Goal: Transaction & Acquisition: Download file/media

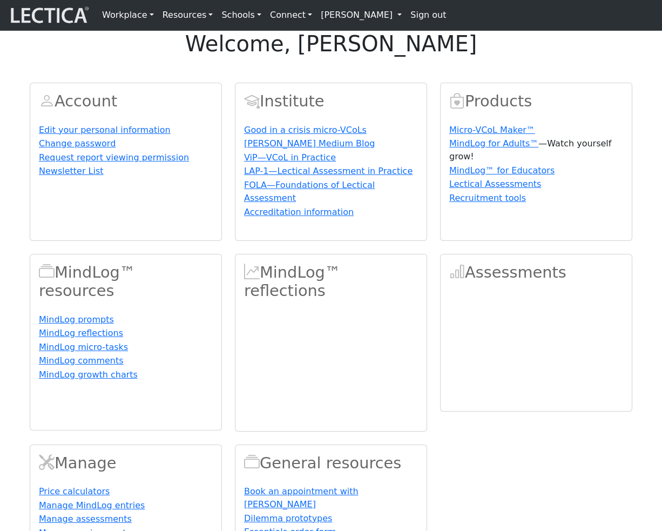
click at [330, 13] on link "[PERSON_NAME]" at bounding box center [362, 15] width 90 height 22
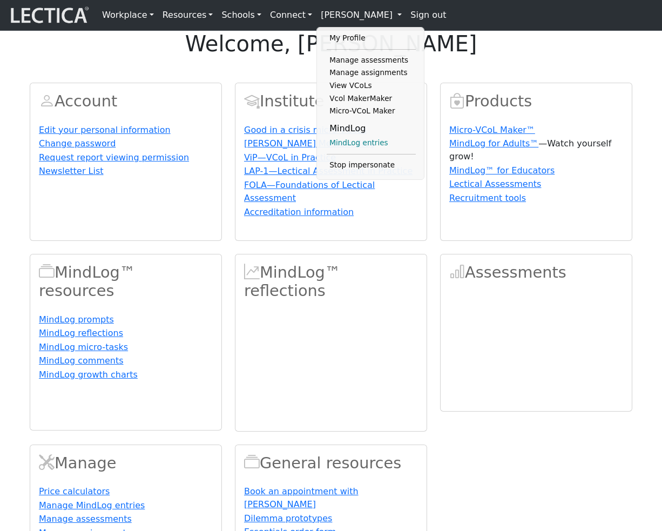
click at [351, 147] on link "MindLog entries" at bounding box center [371, 143] width 89 height 13
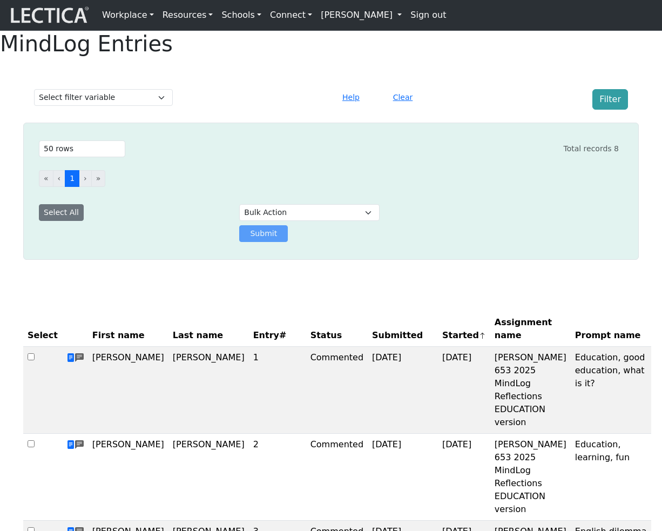
select select "50"
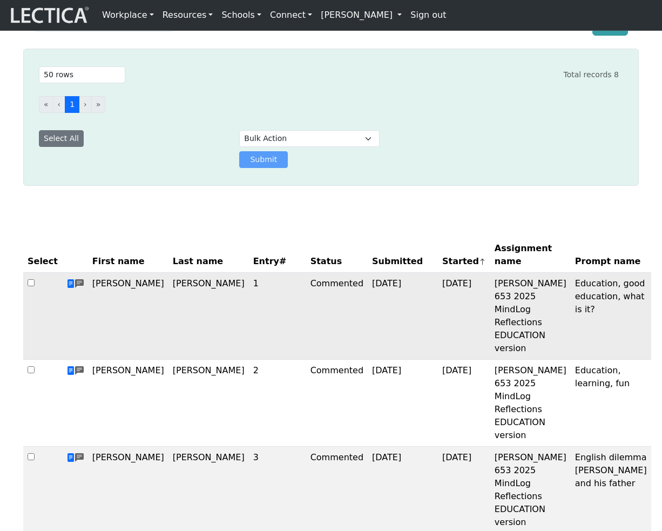
scroll to position [75, 0]
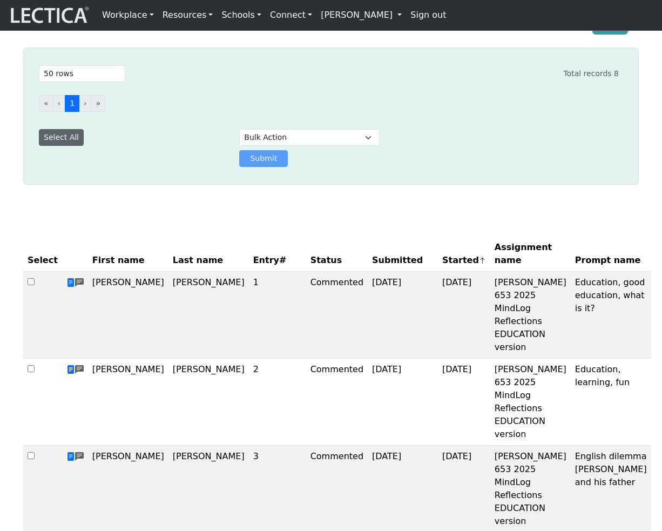
click at [57, 146] on button "Select All" at bounding box center [61, 137] width 45 height 17
checkbox input "true"
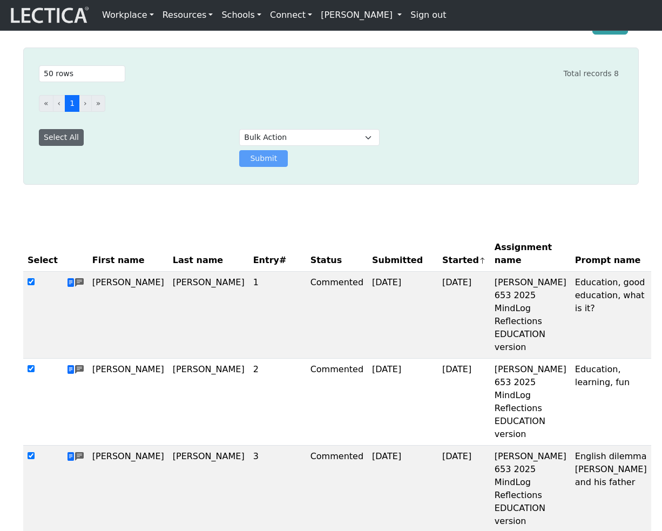
checkbox input "true"
select select "download"
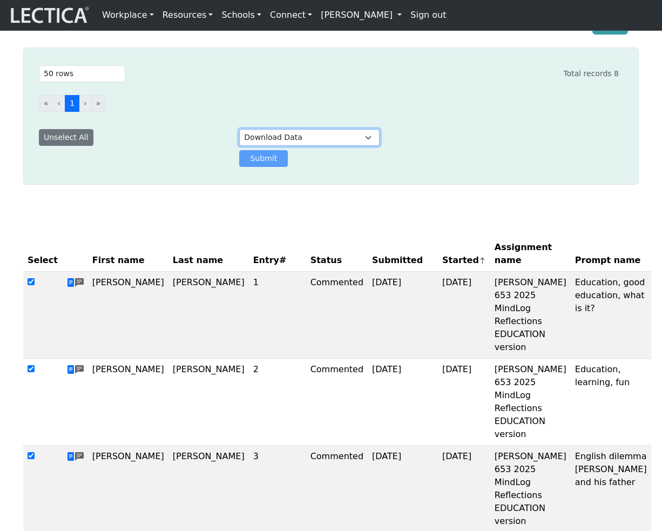
click option "Download Data" at bounding box center [0, 0] width 0 height 0
click at [267, 167] on button "Submit" at bounding box center [263, 158] width 49 height 17
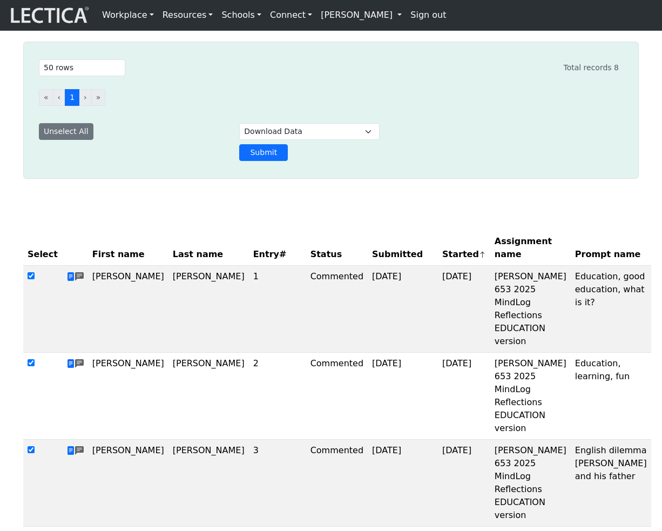
click at [323, 15] on link "[PERSON_NAME]" at bounding box center [362, 15] width 90 height 22
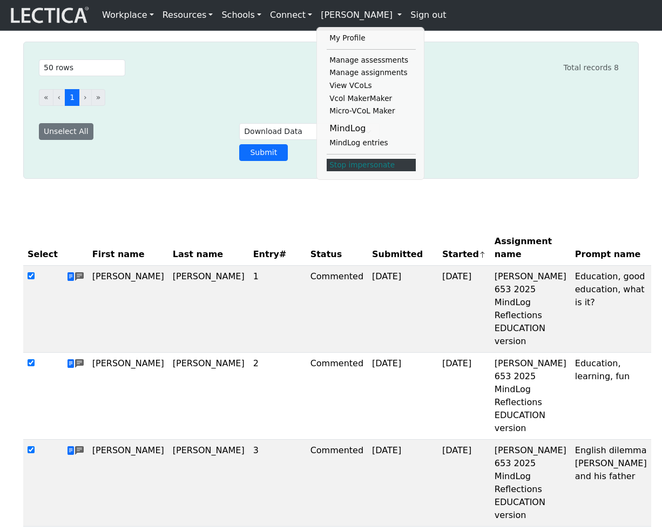
click at [339, 168] on link "Stop impersonate" at bounding box center [371, 165] width 89 height 13
